Goal: Check status: Check status

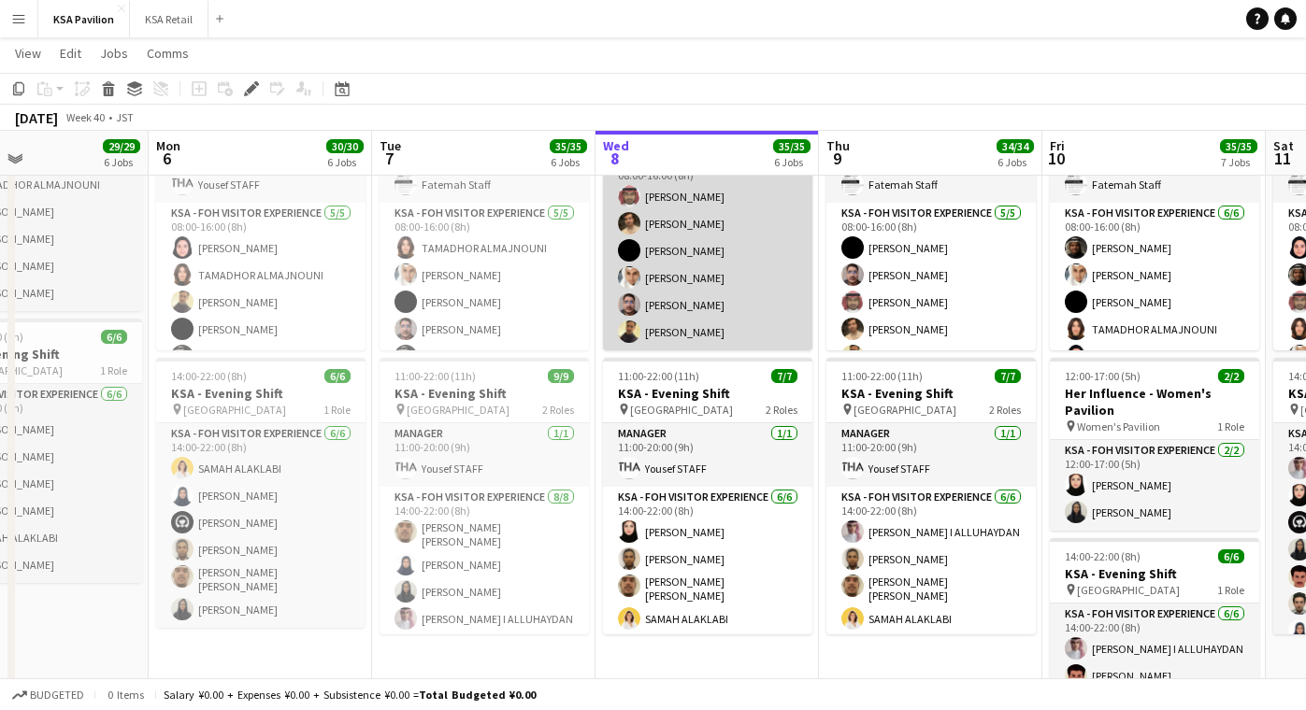
scroll to position [66, 0]
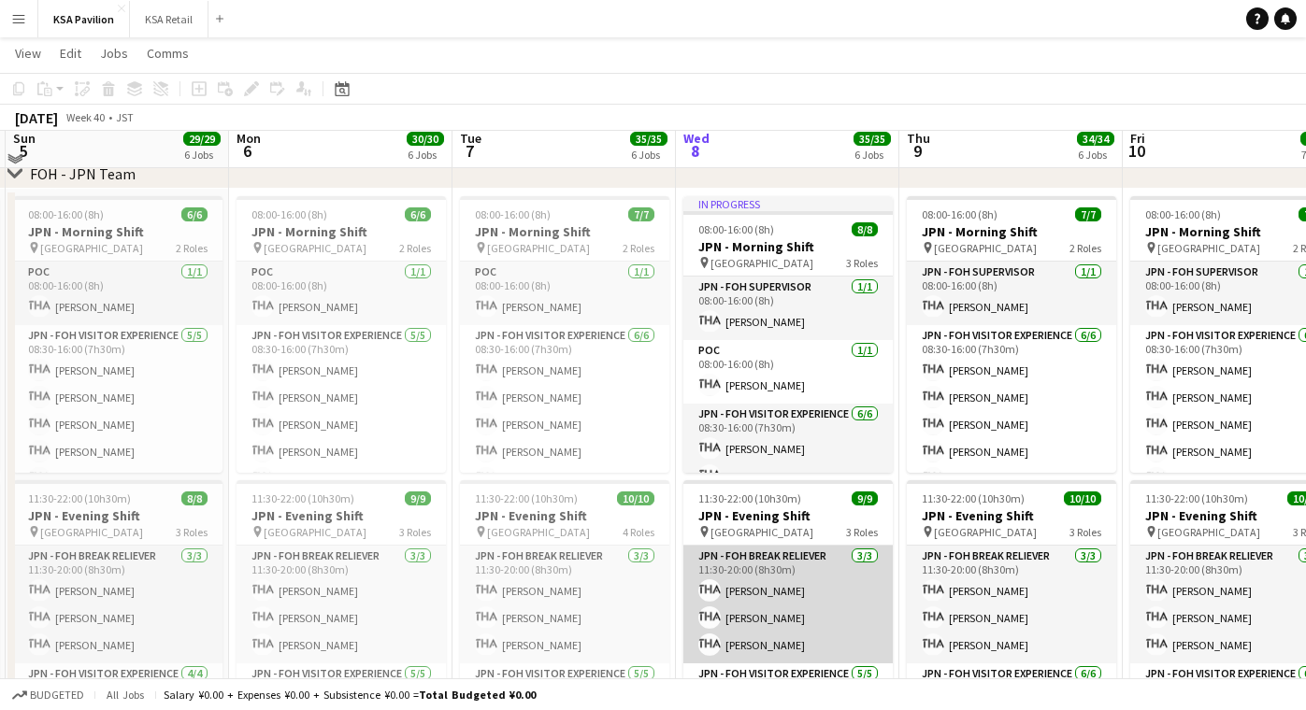
scroll to position [905, 0]
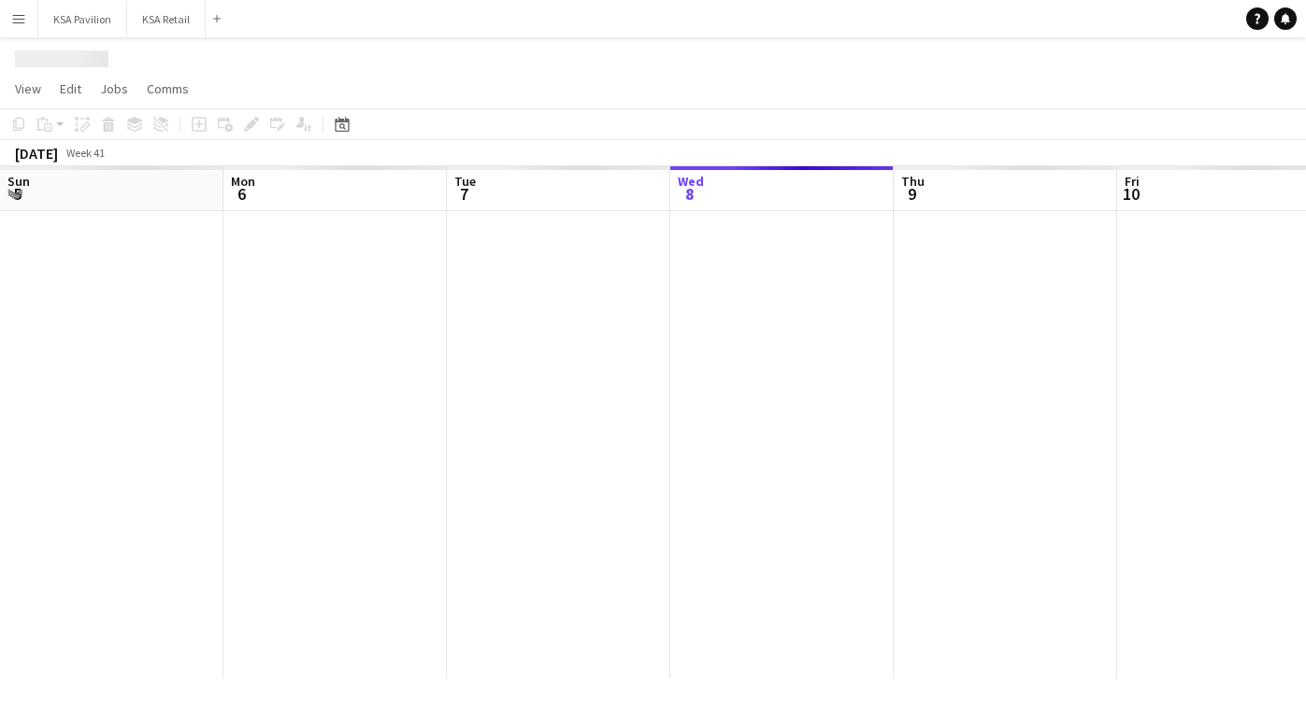
scroll to position [0, 447]
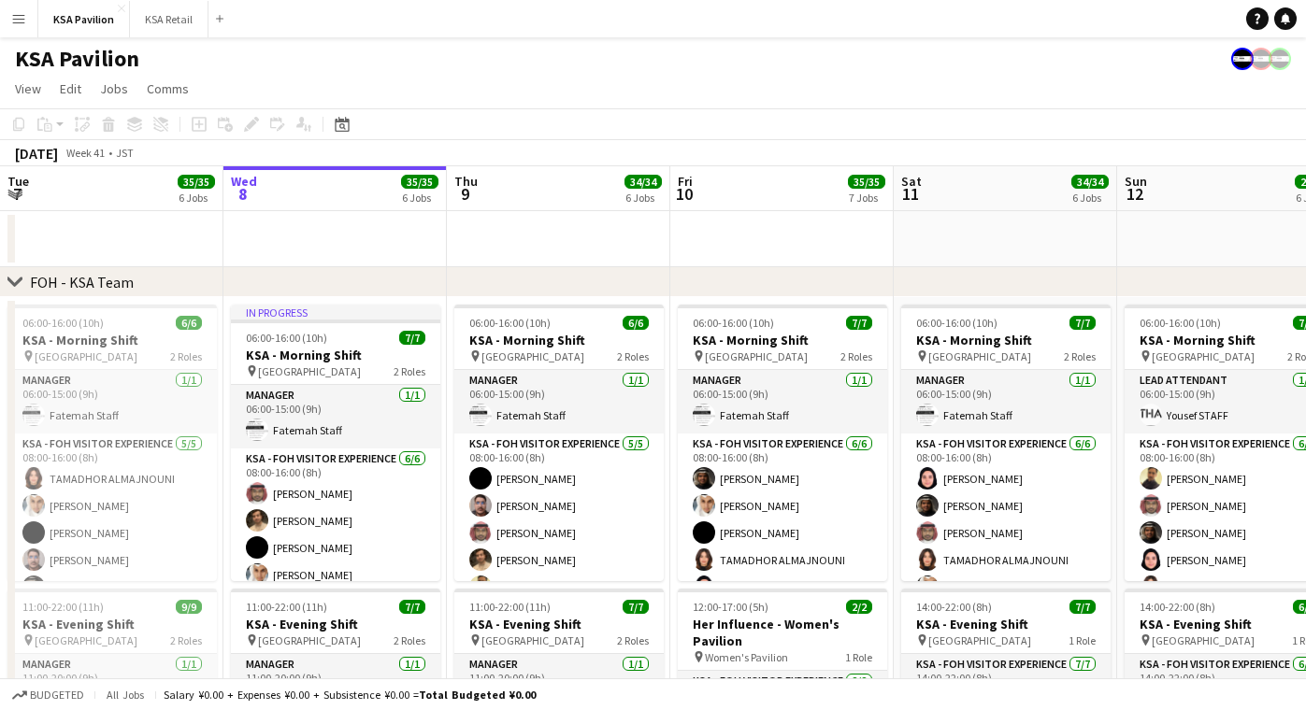
click at [26, 20] on button "Menu" at bounding box center [18, 18] width 37 height 37
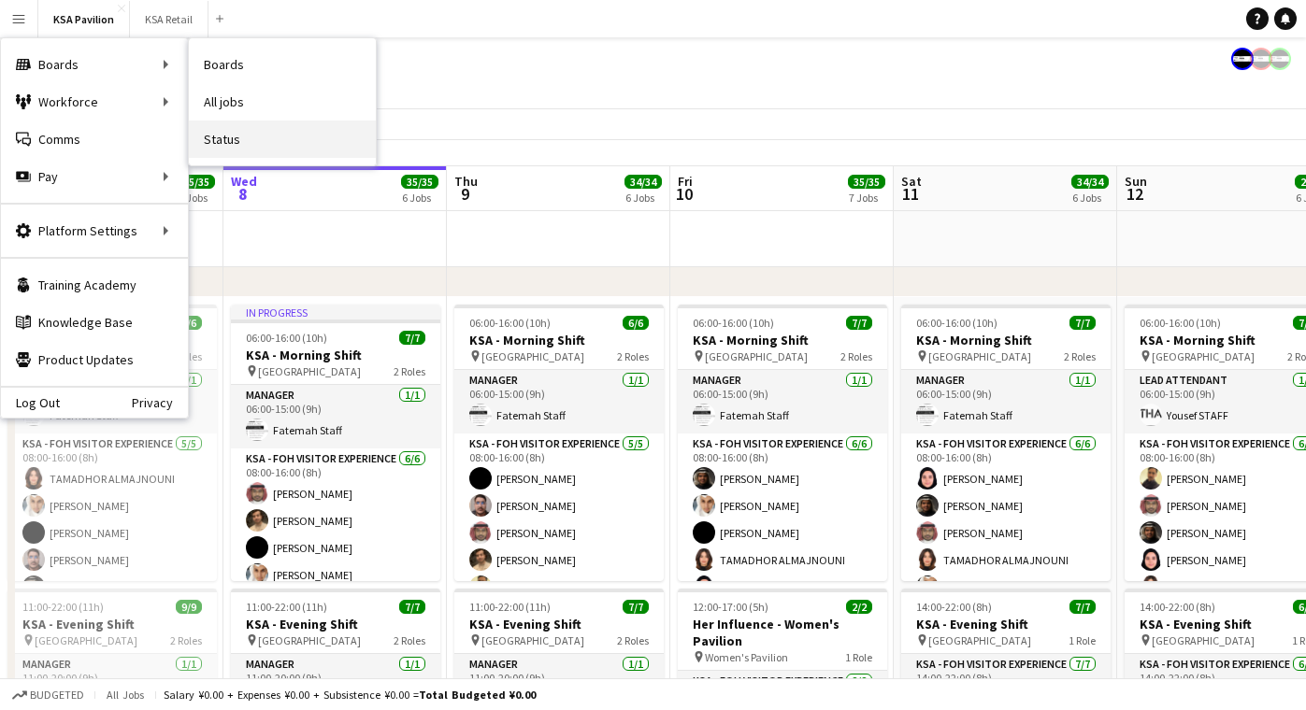
click at [226, 131] on link "Status" at bounding box center [282, 139] width 187 height 37
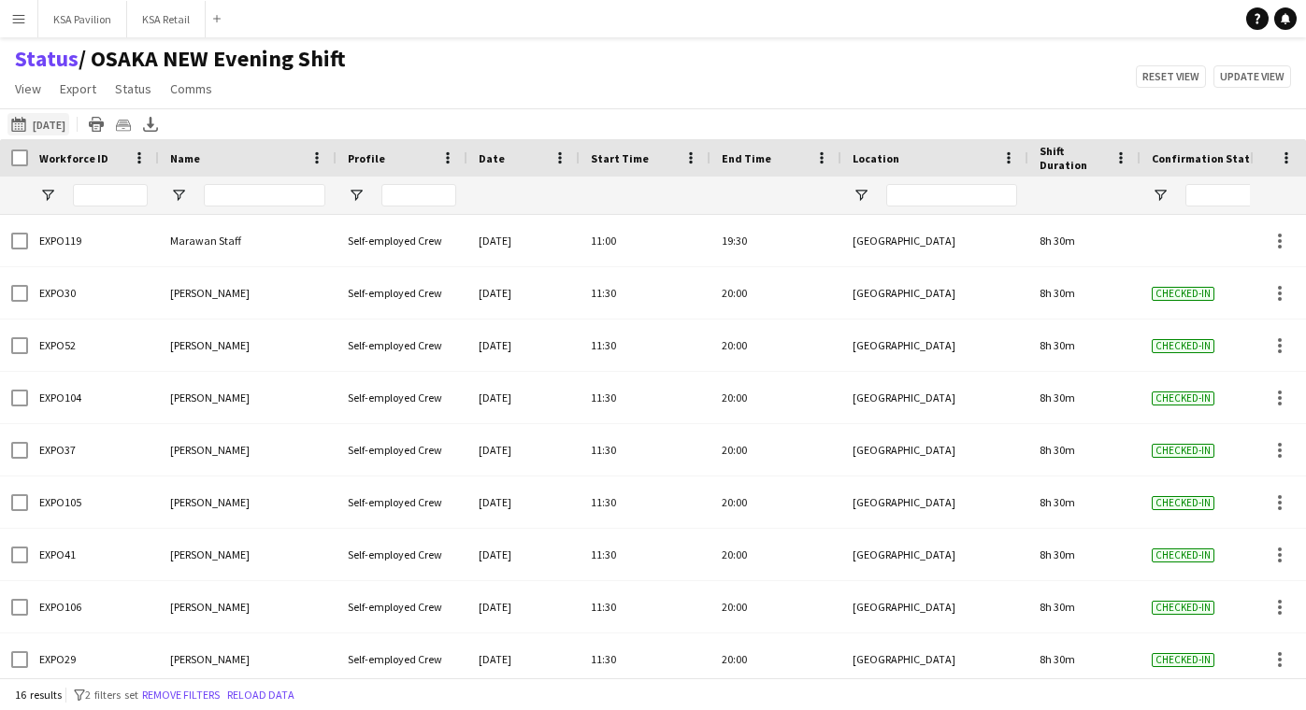
click at [69, 128] on button "08-10-2025 to 14-10-2025 23-09-2025" at bounding box center [38, 124] width 62 height 22
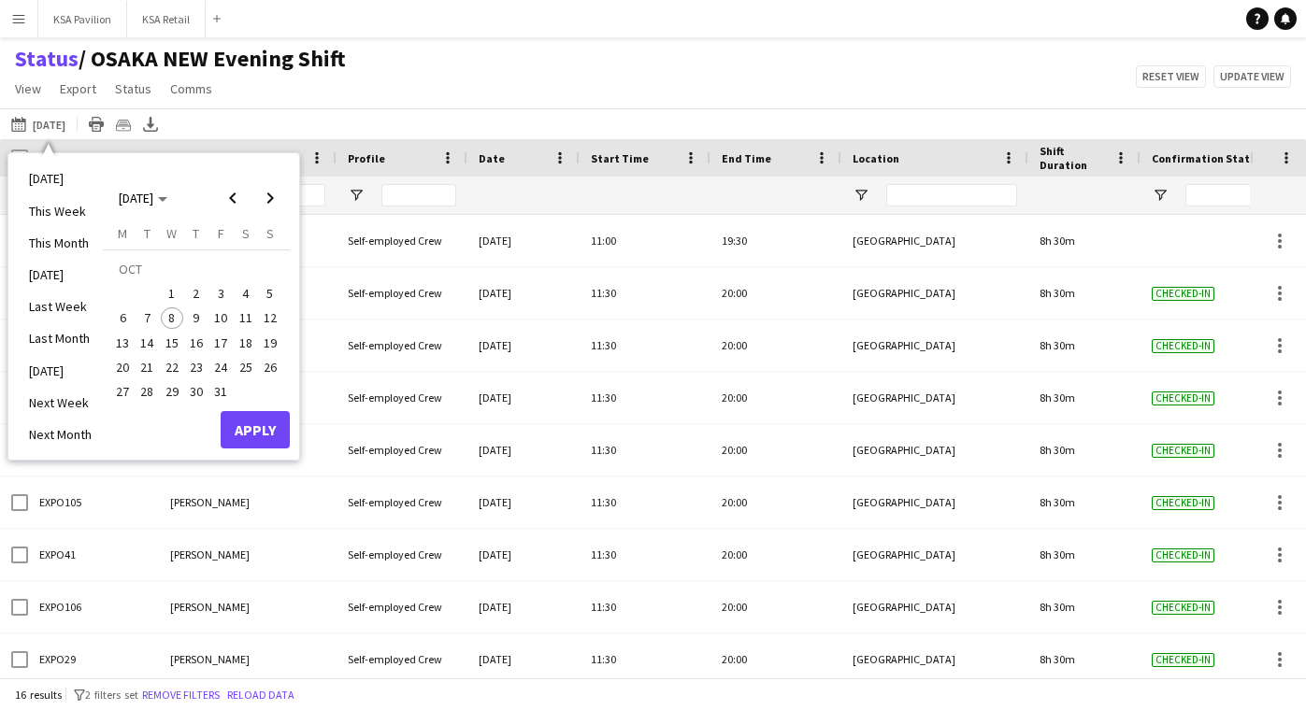
click at [169, 314] on span "8" at bounding box center [172, 319] width 22 height 22
click at [256, 430] on button "Apply" at bounding box center [255, 429] width 69 height 37
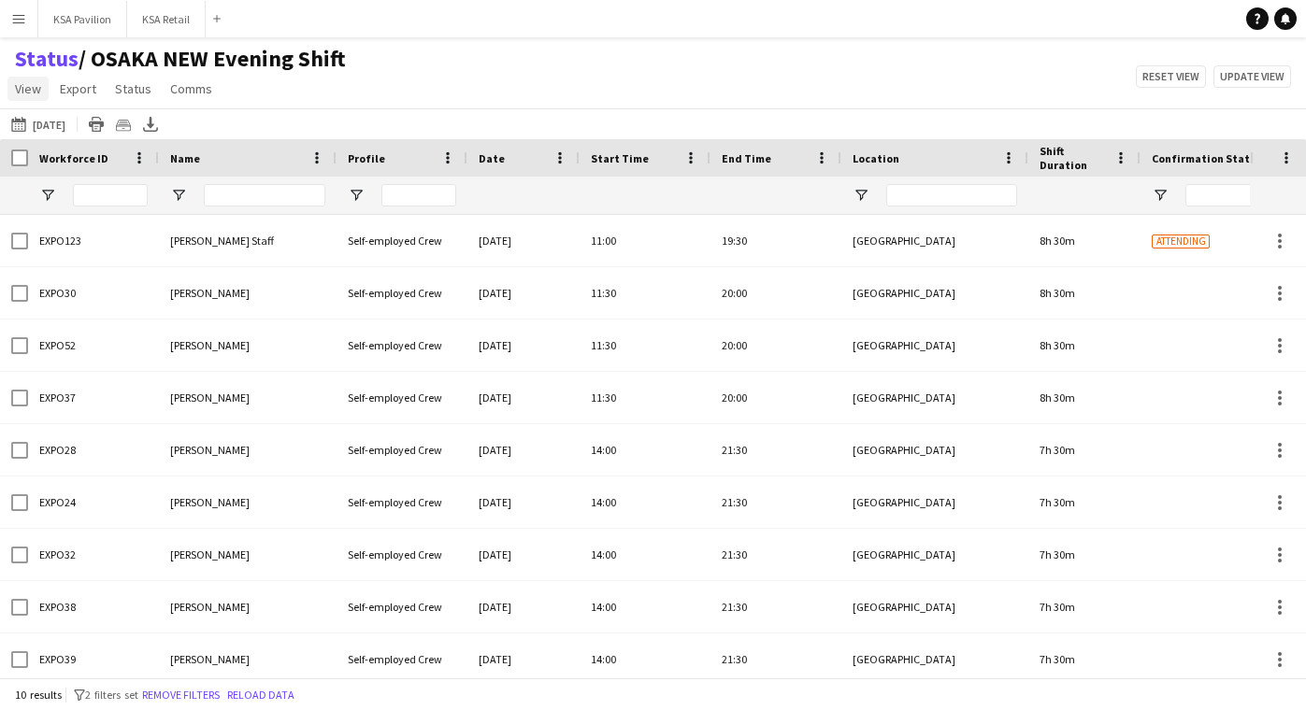
click at [27, 93] on span "View" at bounding box center [28, 88] width 26 height 17
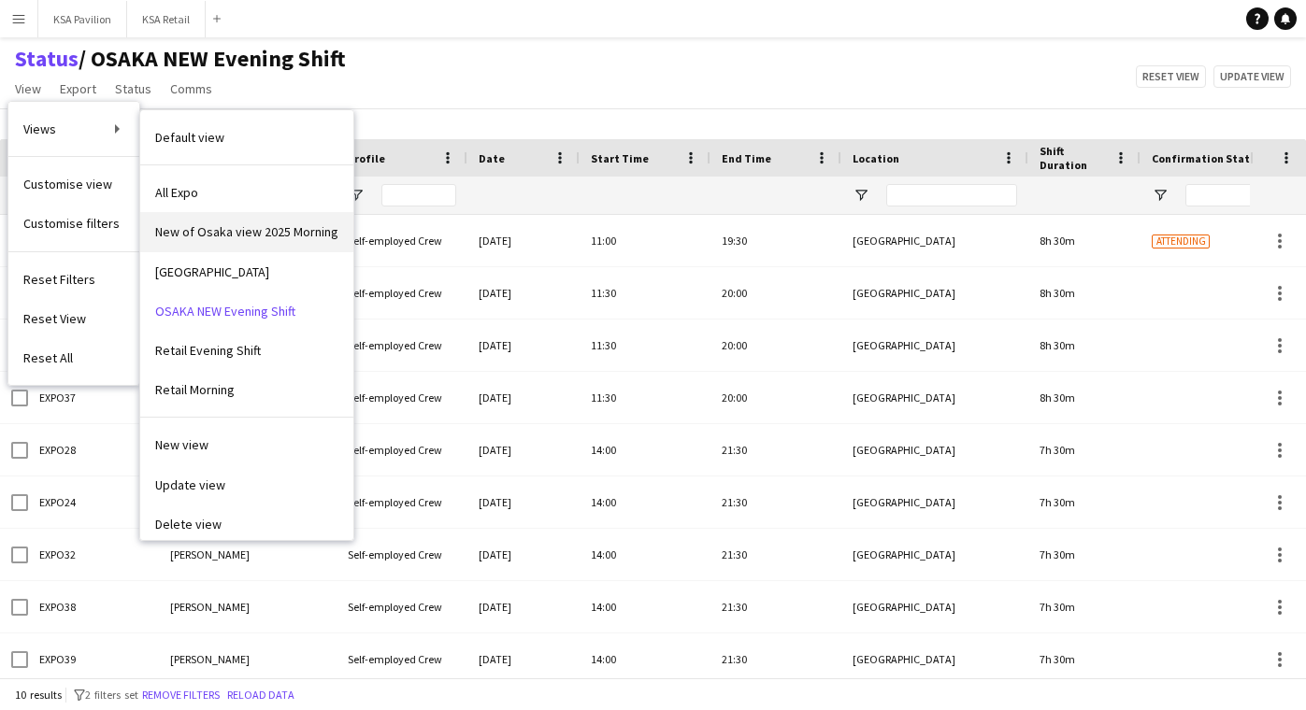
click at [171, 237] on span "New of Osaka view 2025 Morning" at bounding box center [246, 231] width 183 height 17
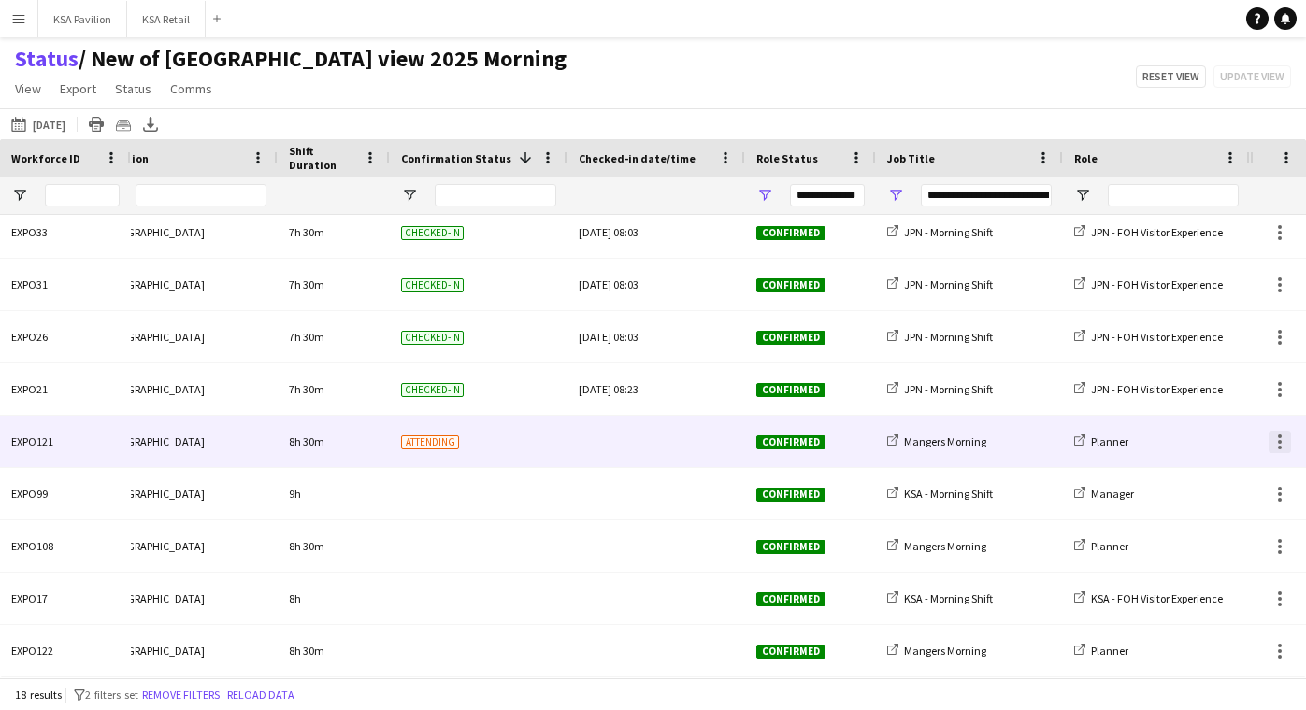
click at [1284, 441] on div at bounding box center [1279, 442] width 22 height 22
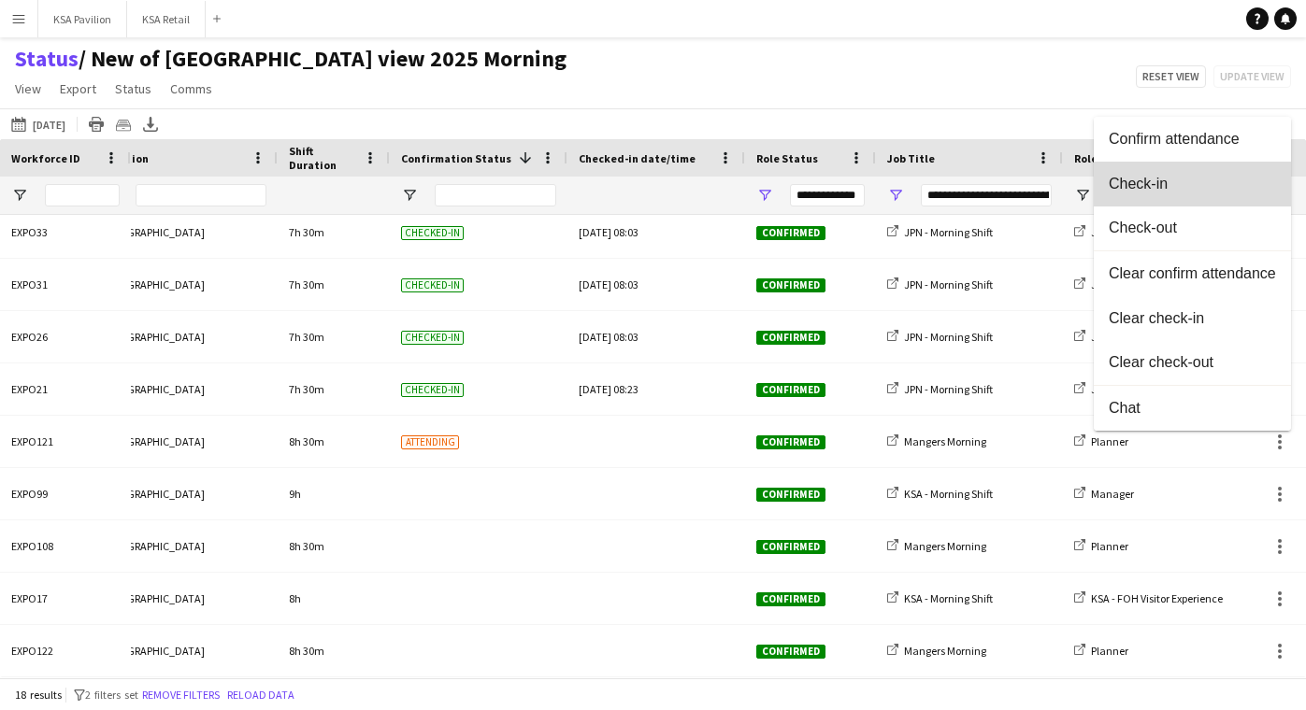
click at [1253, 206] on button "Check-in" at bounding box center [1192, 184] width 197 height 45
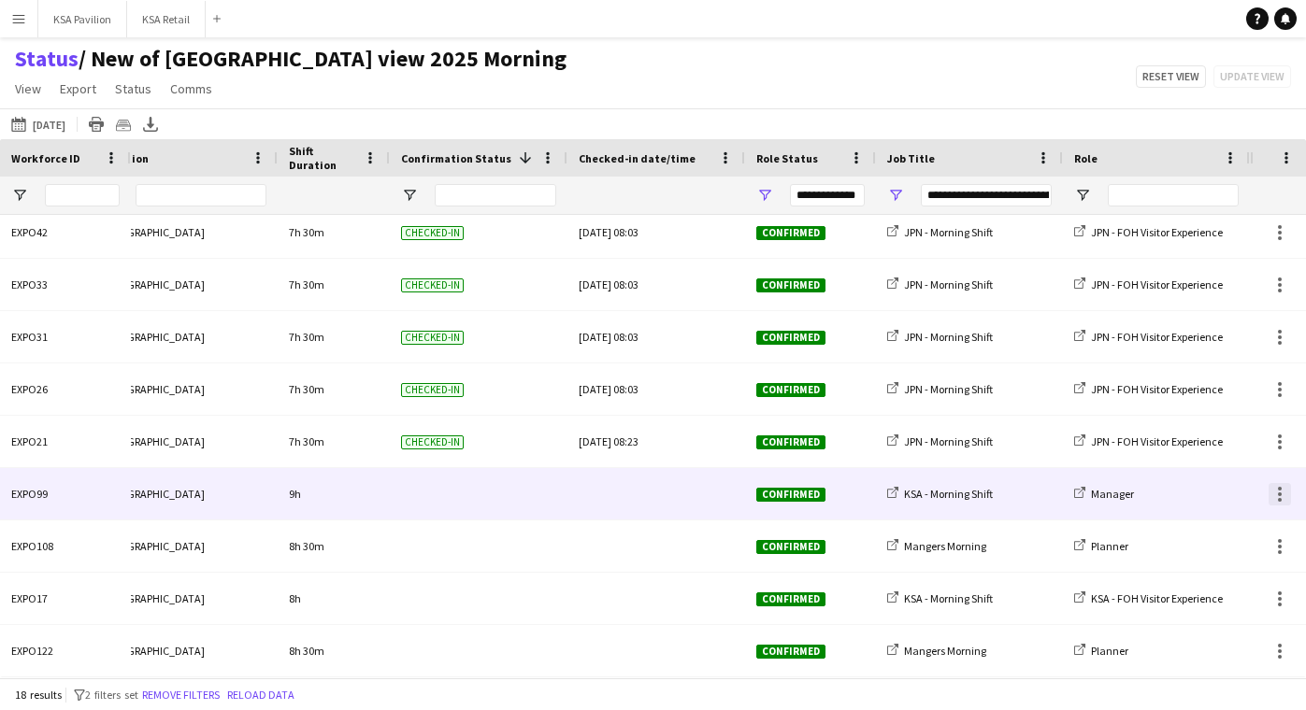
click at [1275, 490] on div at bounding box center [1279, 494] width 22 height 22
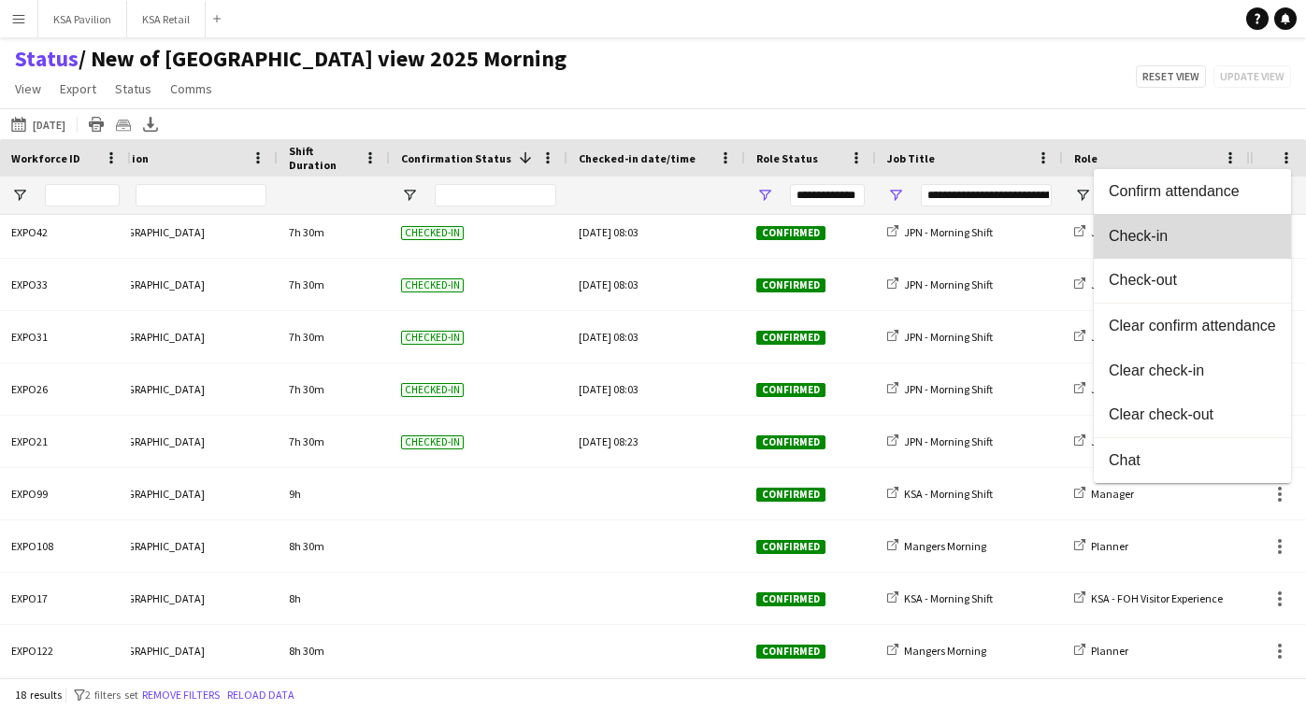
click at [1228, 249] on button "Check-in" at bounding box center [1192, 236] width 197 height 45
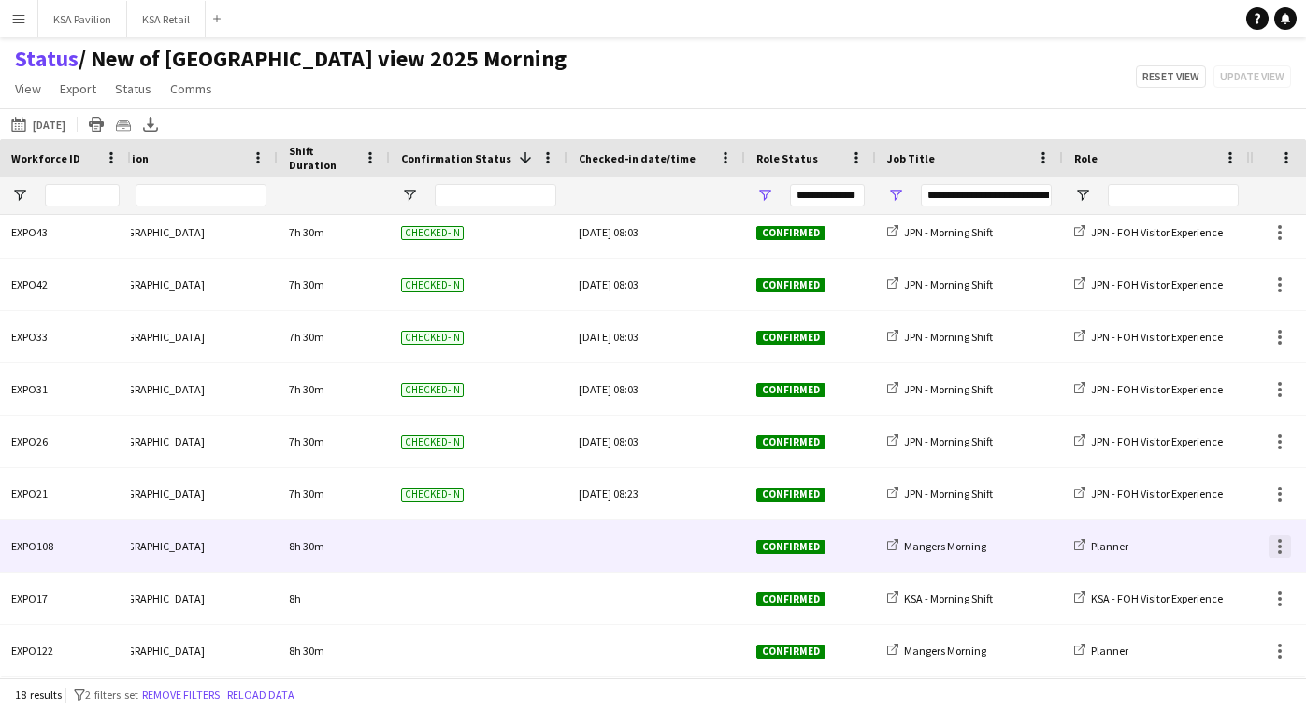
click at [1278, 545] on div at bounding box center [1280, 547] width 4 height 4
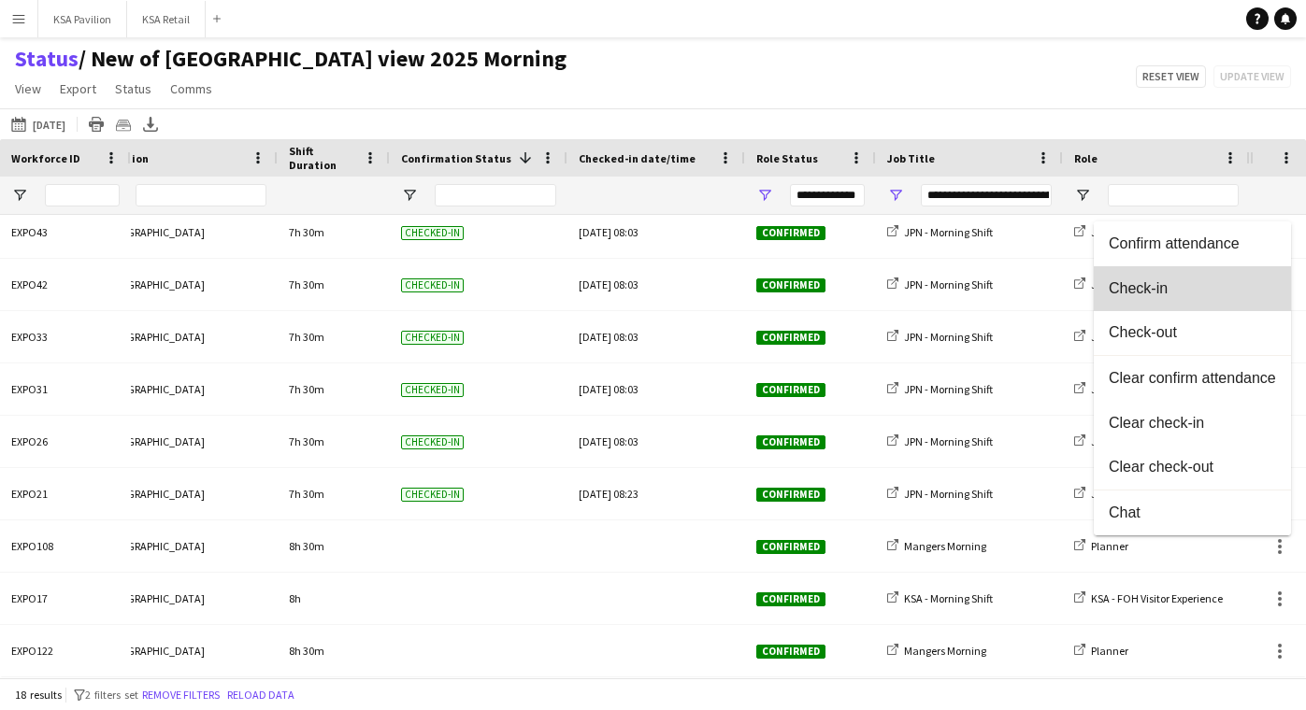
click at [1227, 301] on button "Check-in" at bounding box center [1192, 288] width 197 height 45
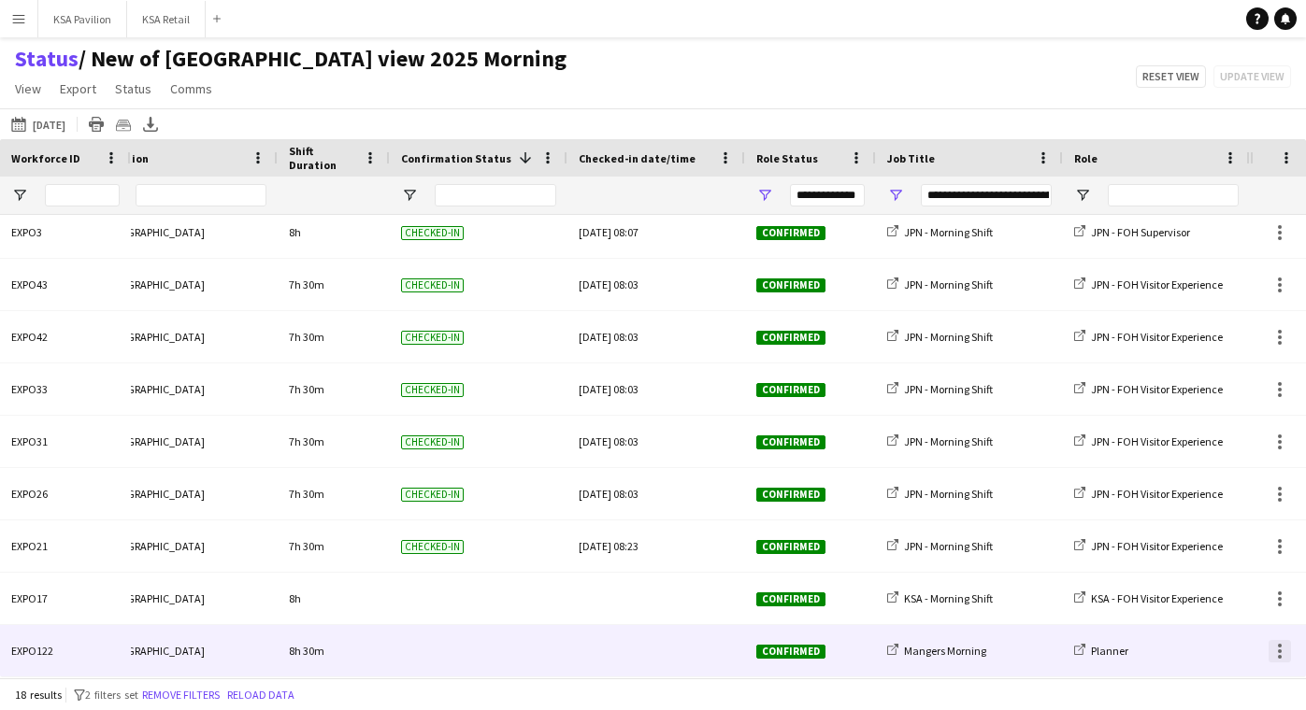
click at [1284, 660] on div at bounding box center [1279, 651] width 22 height 22
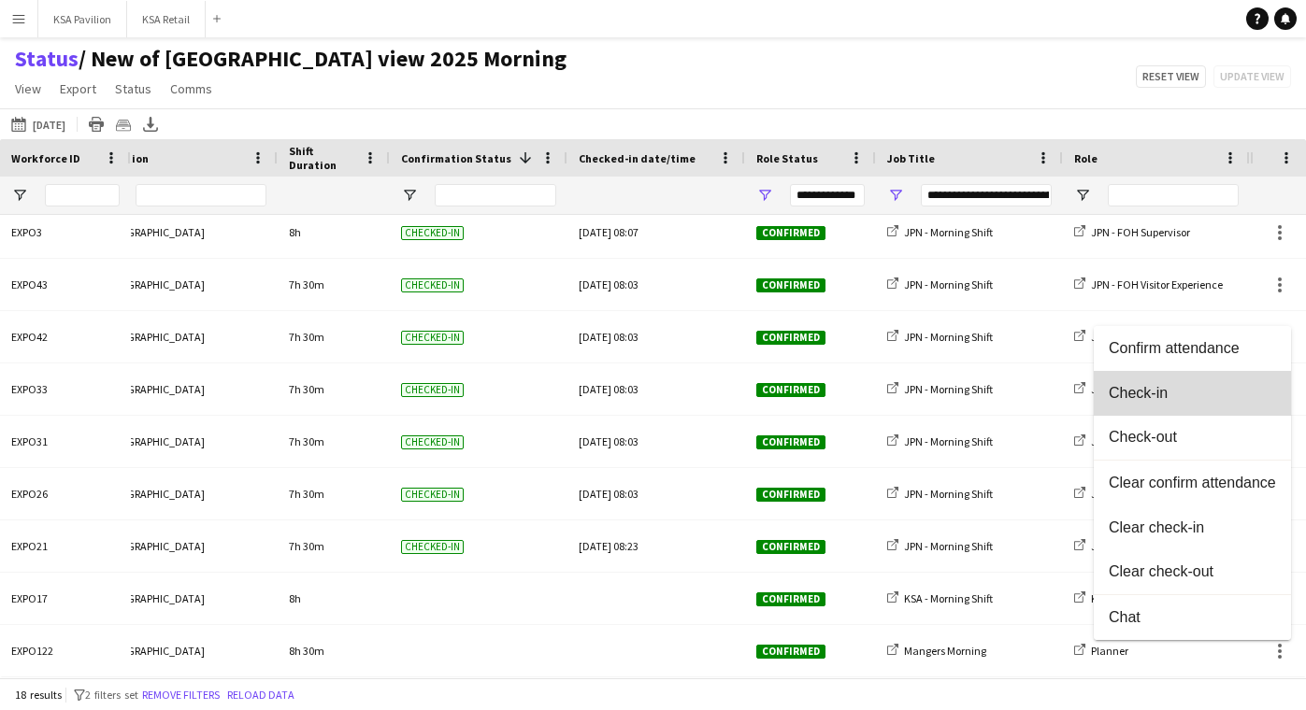
click at [1239, 398] on span "Check-in" at bounding box center [1192, 392] width 167 height 17
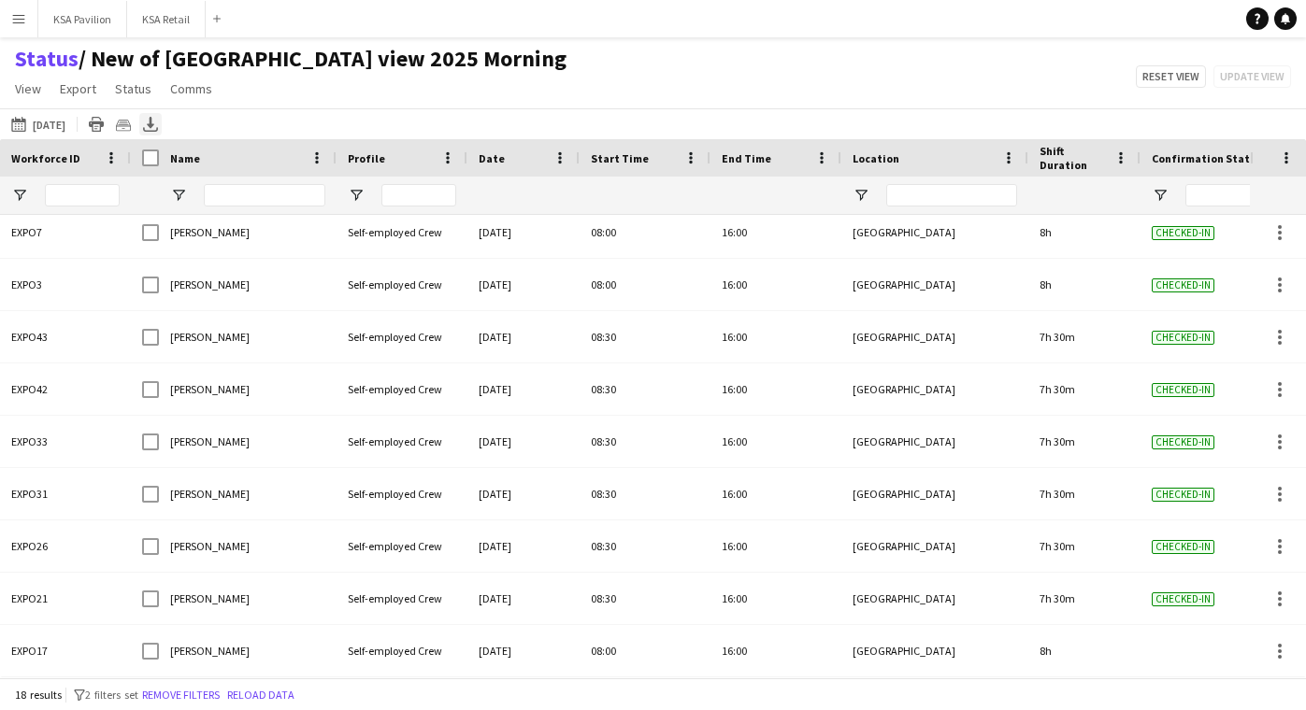
click at [151, 124] on icon at bounding box center [150, 122] width 7 height 11
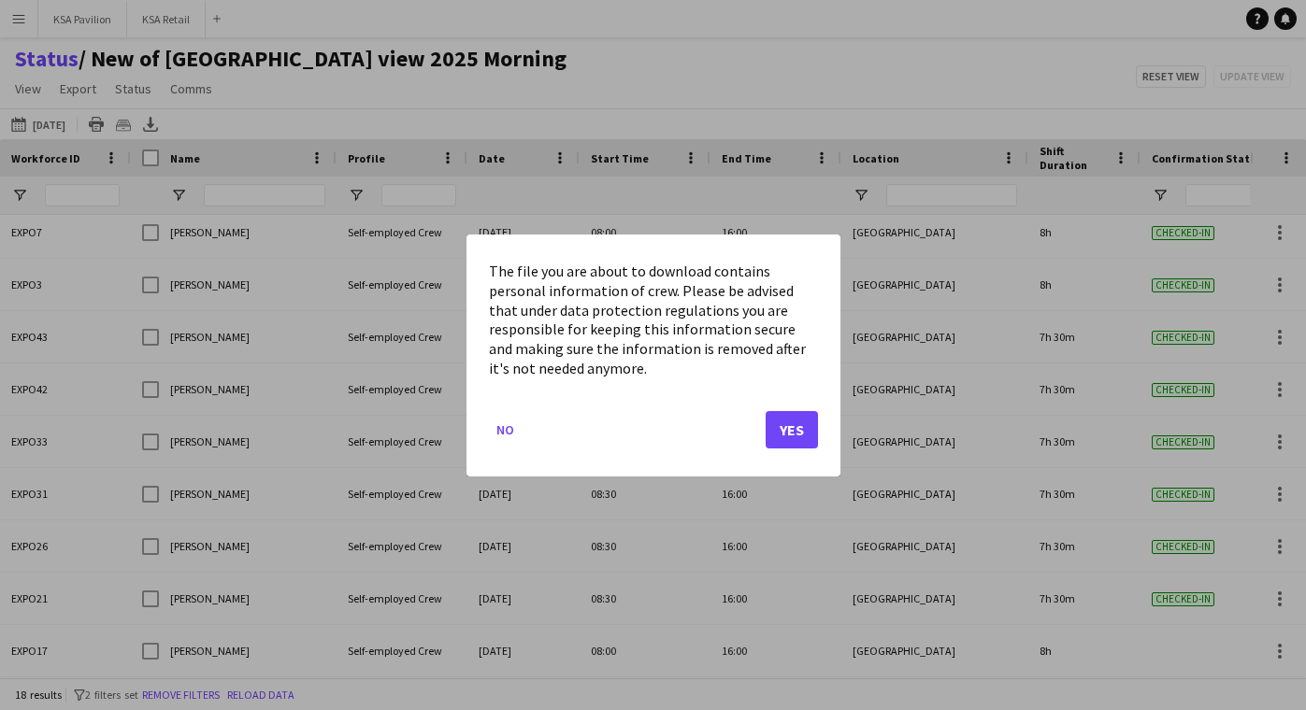
click at [808, 434] on button "Yes" at bounding box center [791, 428] width 52 height 37
